Goal: Information Seeking & Learning: Learn about a topic

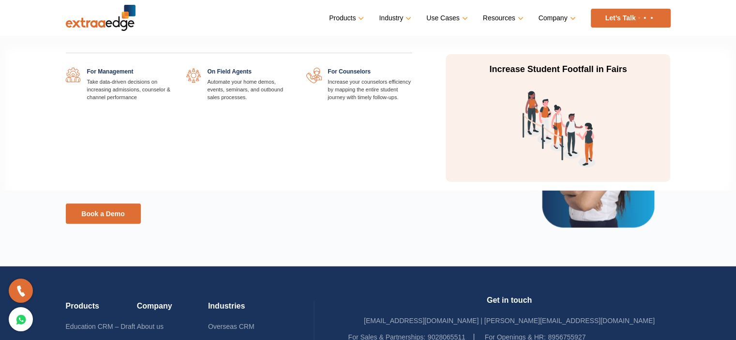
scroll to position [2162, 0]
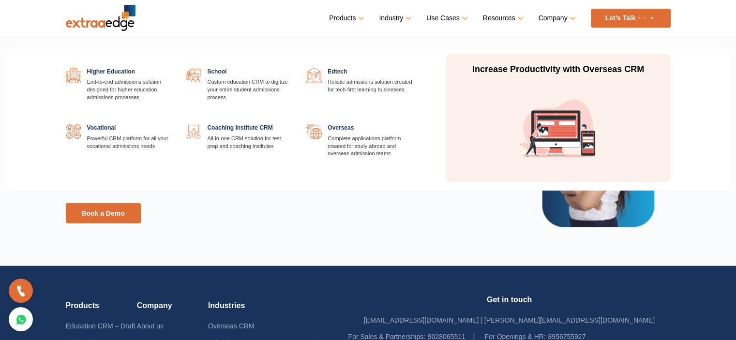
click at [171, 68] on link at bounding box center [171, 68] width 0 height 0
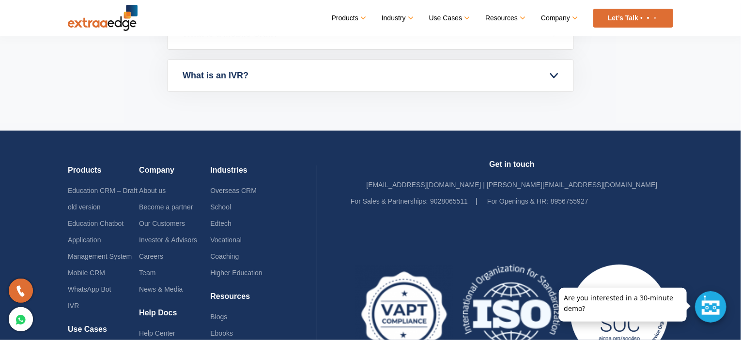
scroll to position [3486, 0]
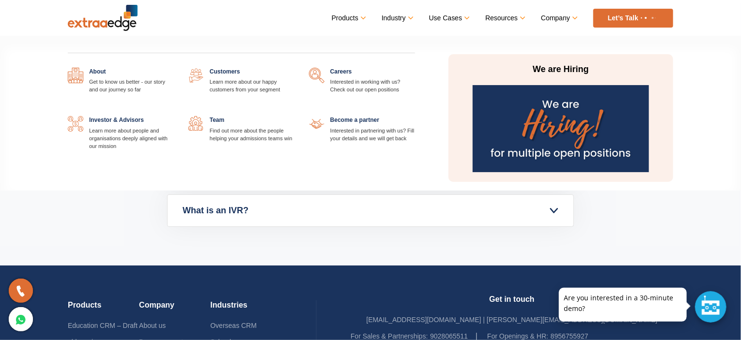
click at [294, 68] on link at bounding box center [294, 68] width 0 height 0
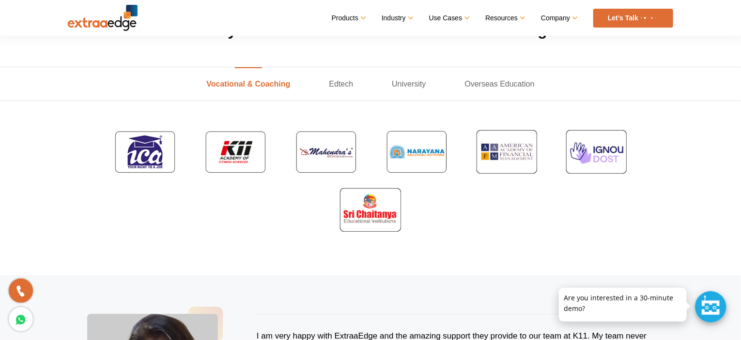
scroll to position [322, 0]
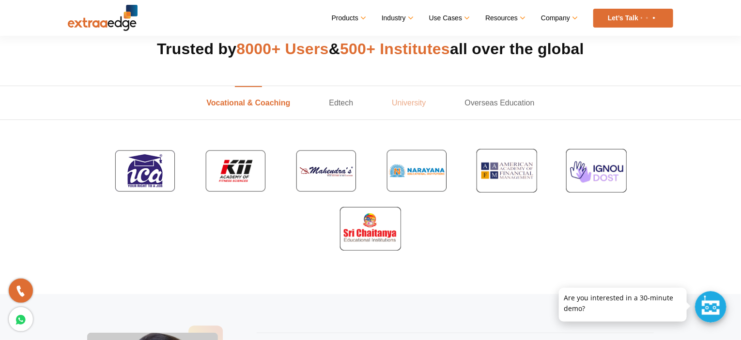
click at [403, 98] on link "University" at bounding box center [408, 102] width 73 height 33
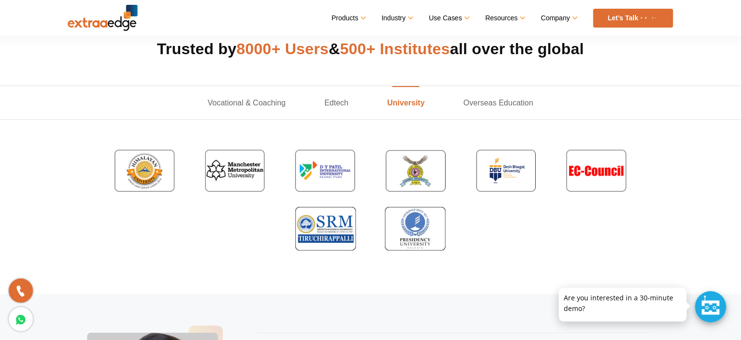
scroll to position [403, 0]
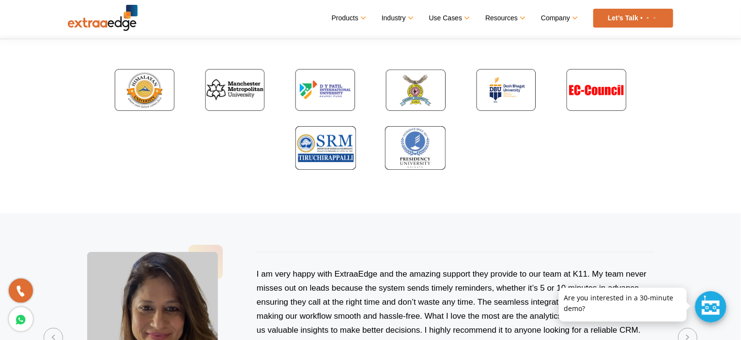
click at [230, 133] on div at bounding box center [371, 119] width 620 height 116
click at [241, 122] on div at bounding box center [371, 119] width 620 height 116
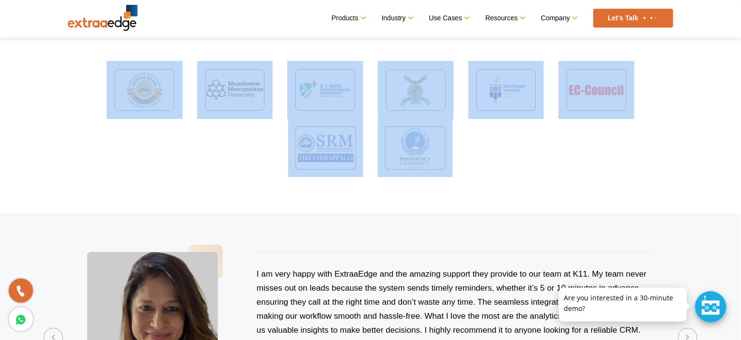
click at [241, 122] on div at bounding box center [371, 119] width 620 height 116
click at [544, 153] on div at bounding box center [371, 119] width 620 height 116
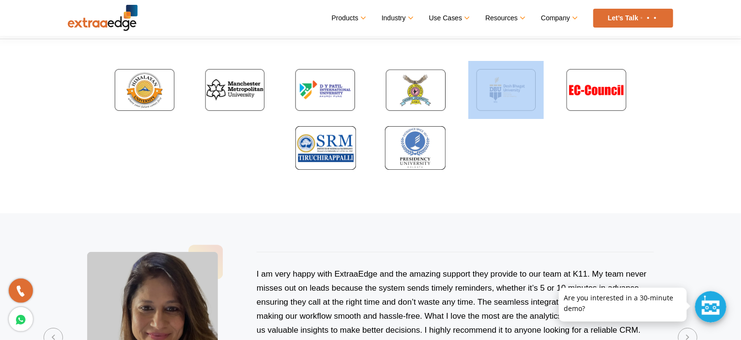
click at [544, 153] on div at bounding box center [371, 119] width 620 height 116
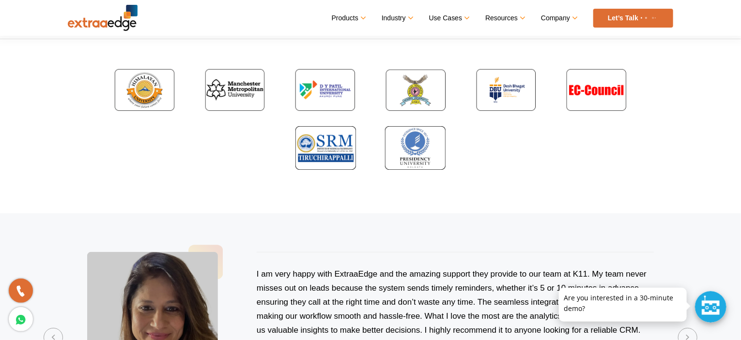
click at [455, 155] on div at bounding box center [415, 148] width 90 height 58
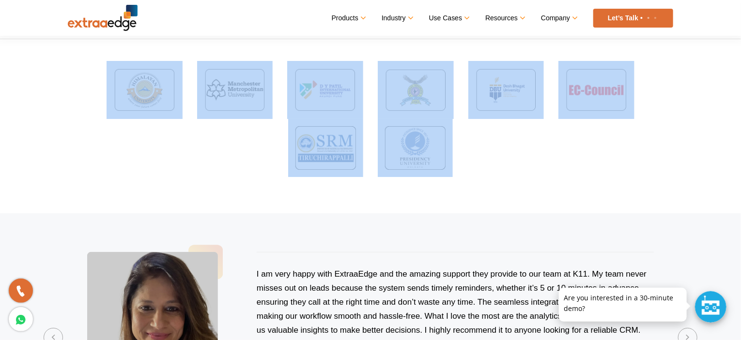
click at [455, 155] on div at bounding box center [415, 148] width 90 height 58
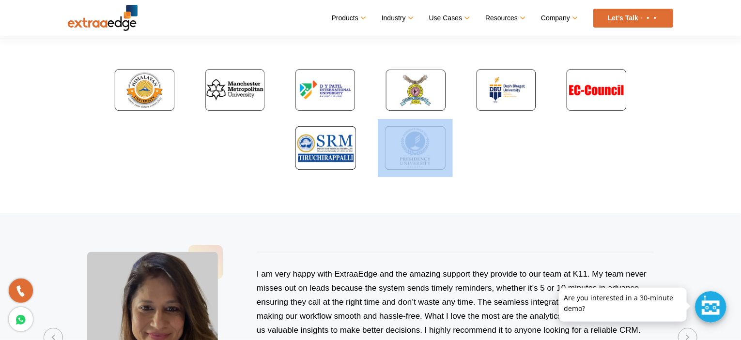
click at [455, 155] on div at bounding box center [415, 148] width 90 height 58
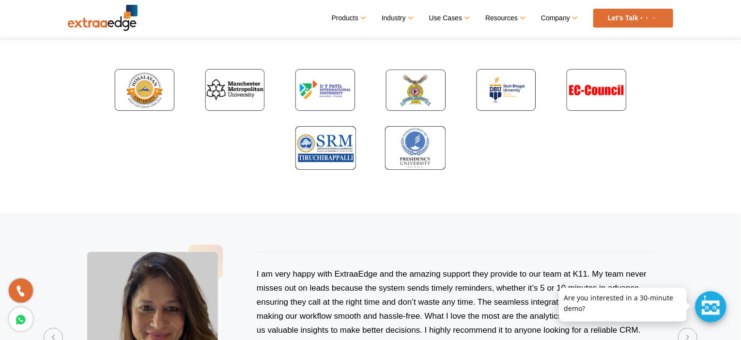
click at [205, 143] on div at bounding box center [371, 119] width 620 height 116
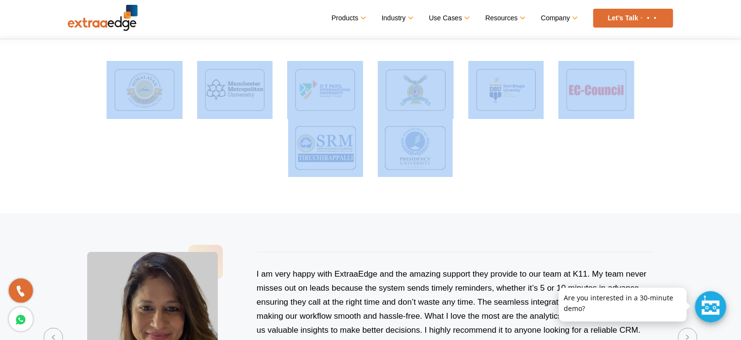
click at [205, 143] on div at bounding box center [371, 119] width 620 height 116
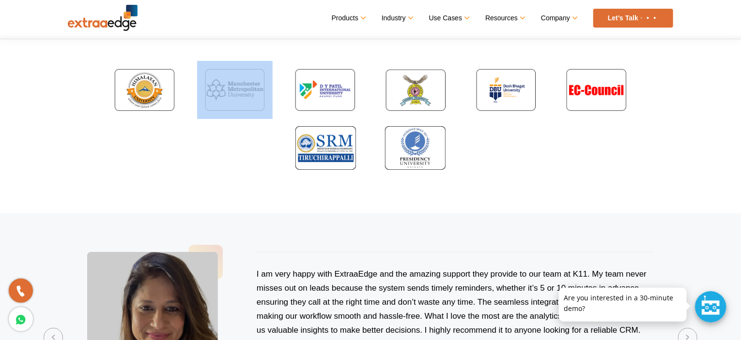
click at [205, 143] on div at bounding box center [371, 119] width 620 height 116
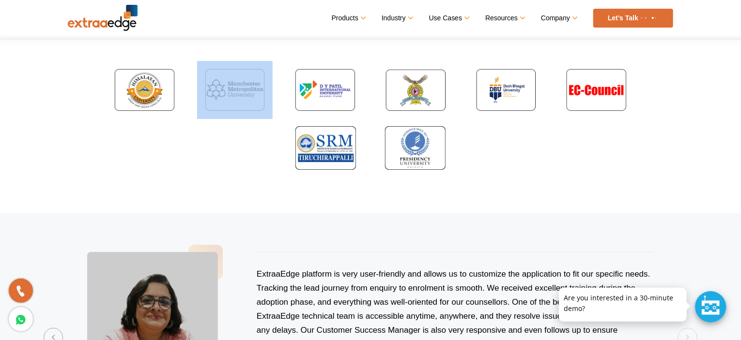
click at [205, 143] on div at bounding box center [371, 119] width 620 height 116
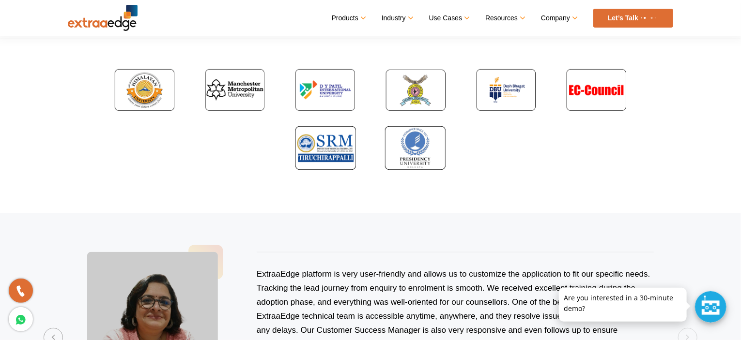
click at [250, 154] on div at bounding box center [371, 119] width 620 height 116
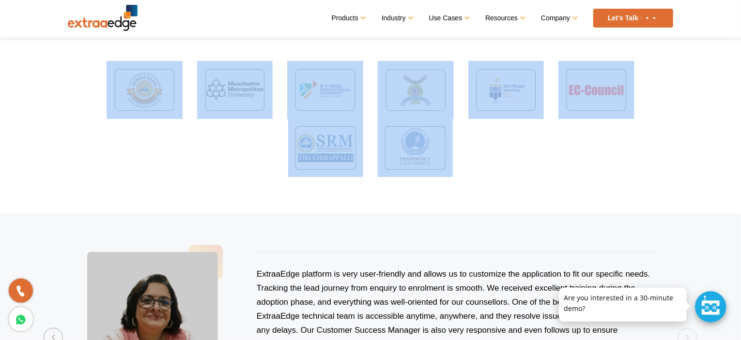
click at [250, 153] on div at bounding box center [371, 119] width 620 height 116
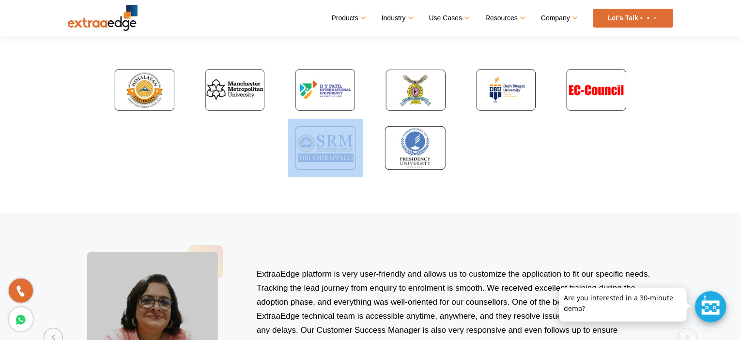
click at [250, 153] on div at bounding box center [371, 119] width 620 height 116
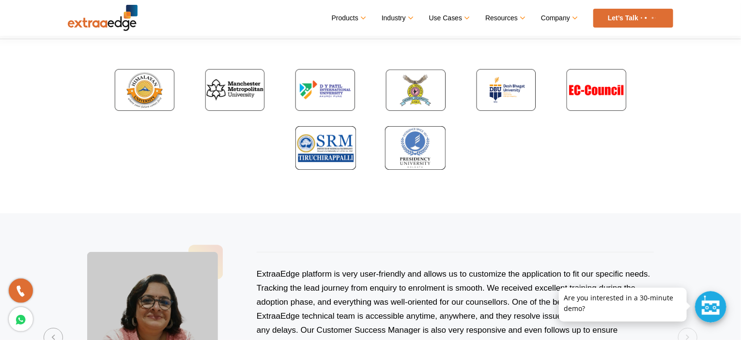
click at [247, 147] on div at bounding box center [371, 119] width 620 height 116
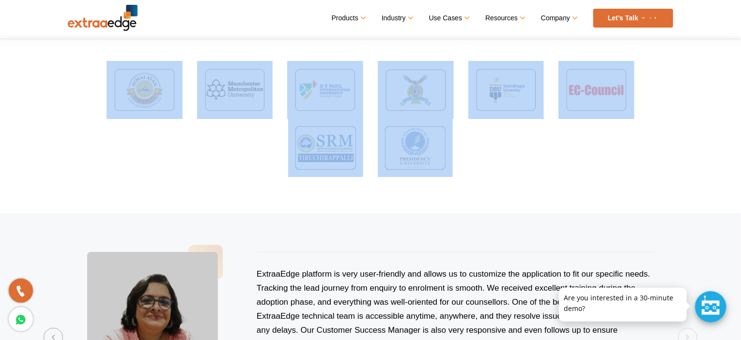
click at [247, 147] on div at bounding box center [371, 119] width 620 height 116
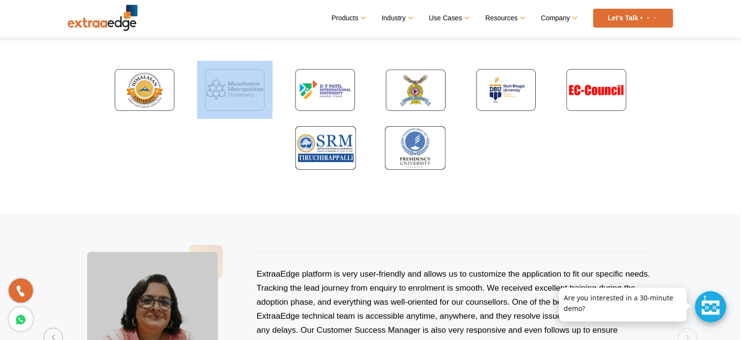
click at [247, 147] on div at bounding box center [371, 119] width 620 height 116
click at [247, 136] on div at bounding box center [371, 119] width 620 height 116
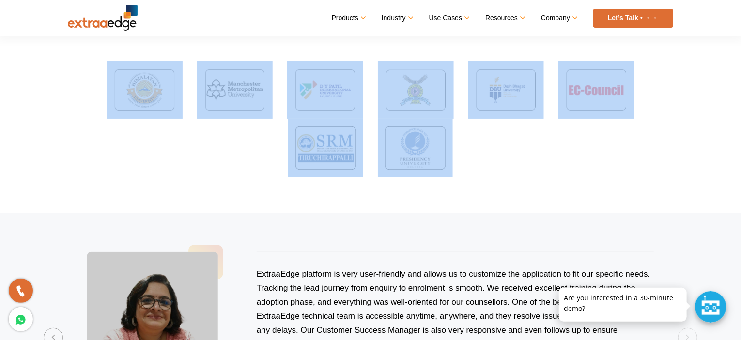
click at [247, 136] on div at bounding box center [371, 119] width 620 height 116
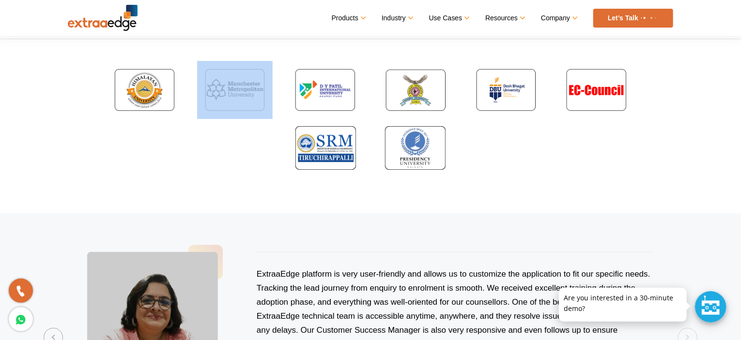
click at [247, 136] on div at bounding box center [371, 119] width 620 height 116
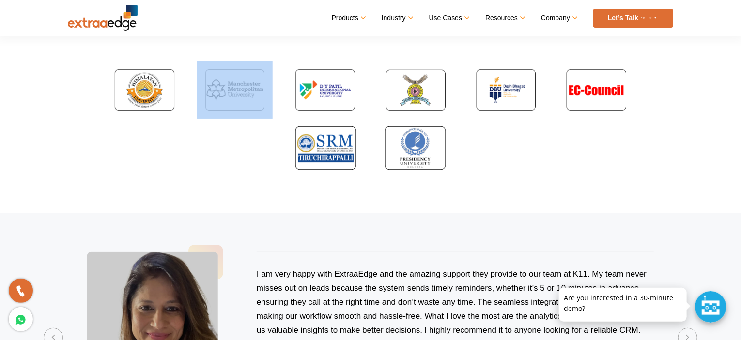
click at [244, 145] on div at bounding box center [371, 119] width 620 height 116
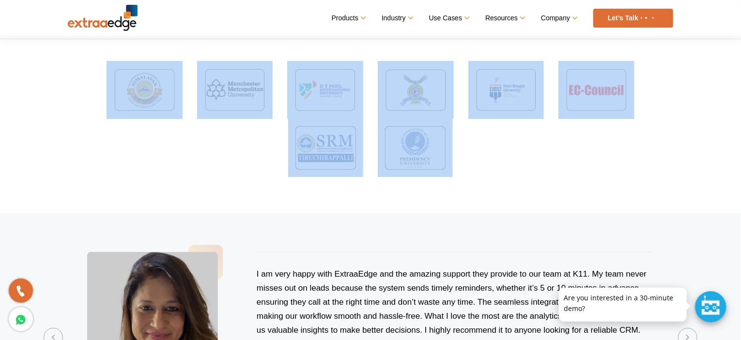
click at [244, 145] on div at bounding box center [371, 119] width 620 height 116
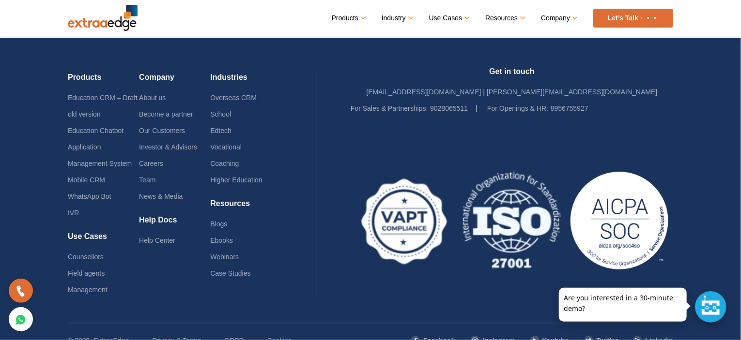
scroll to position [1291, 0]
